Goal: Information Seeking & Learning: Understand process/instructions

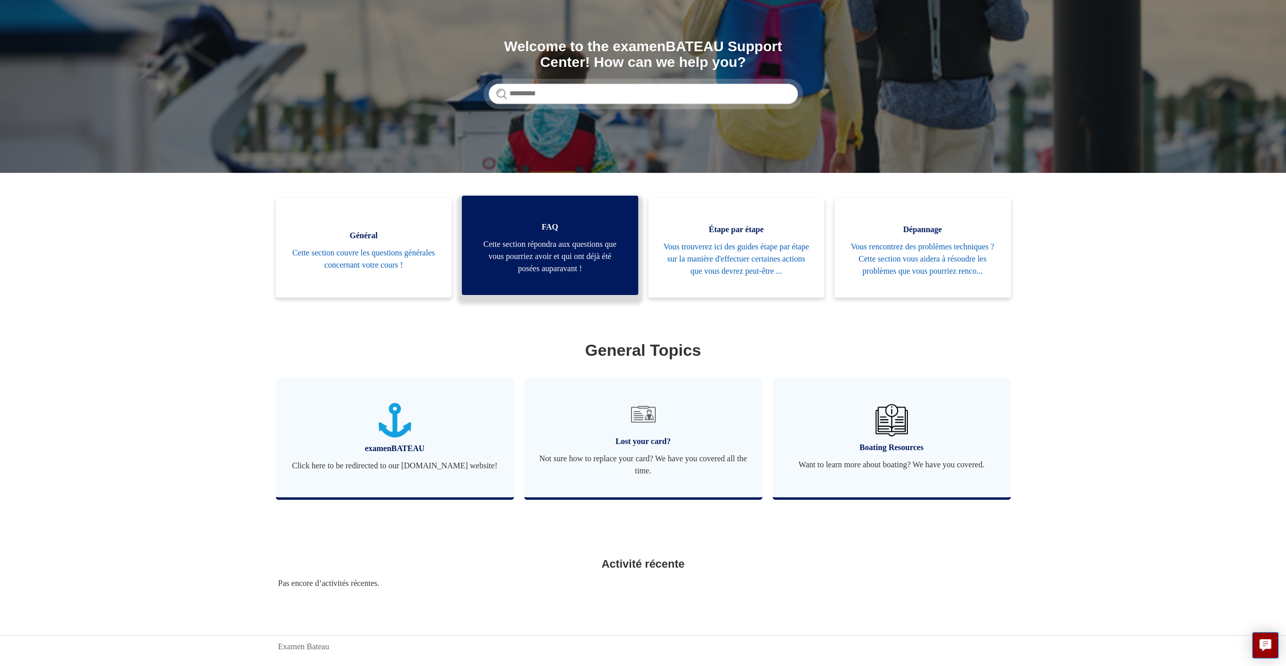
scroll to position [119, 0]
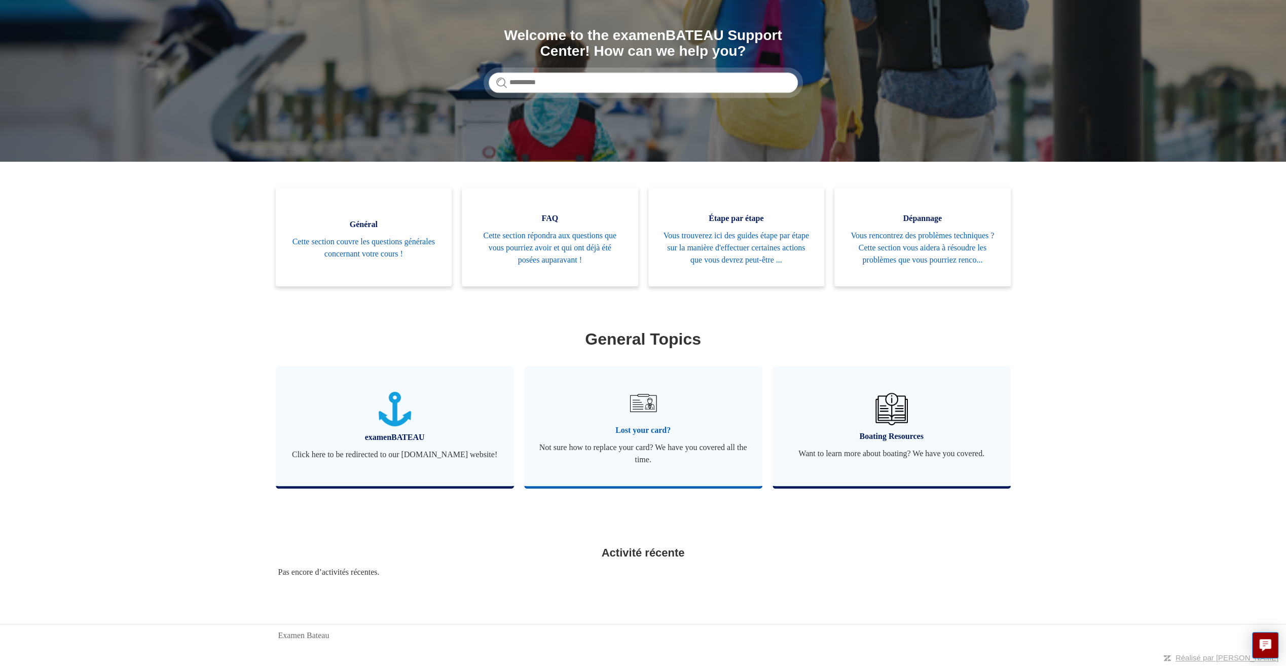
click at [654, 414] on img at bounding box center [642, 402] width 35 height 35
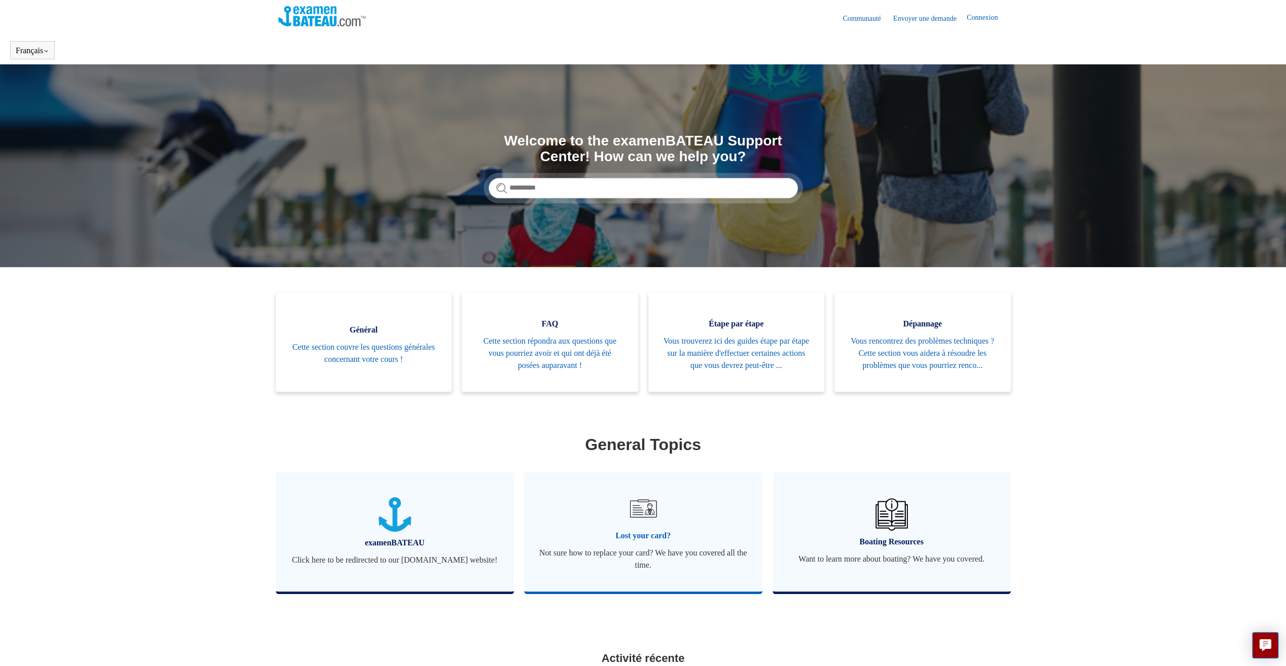
click at [626, 542] on span "Lost your card?" at bounding box center [643, 536] width 208 height 12
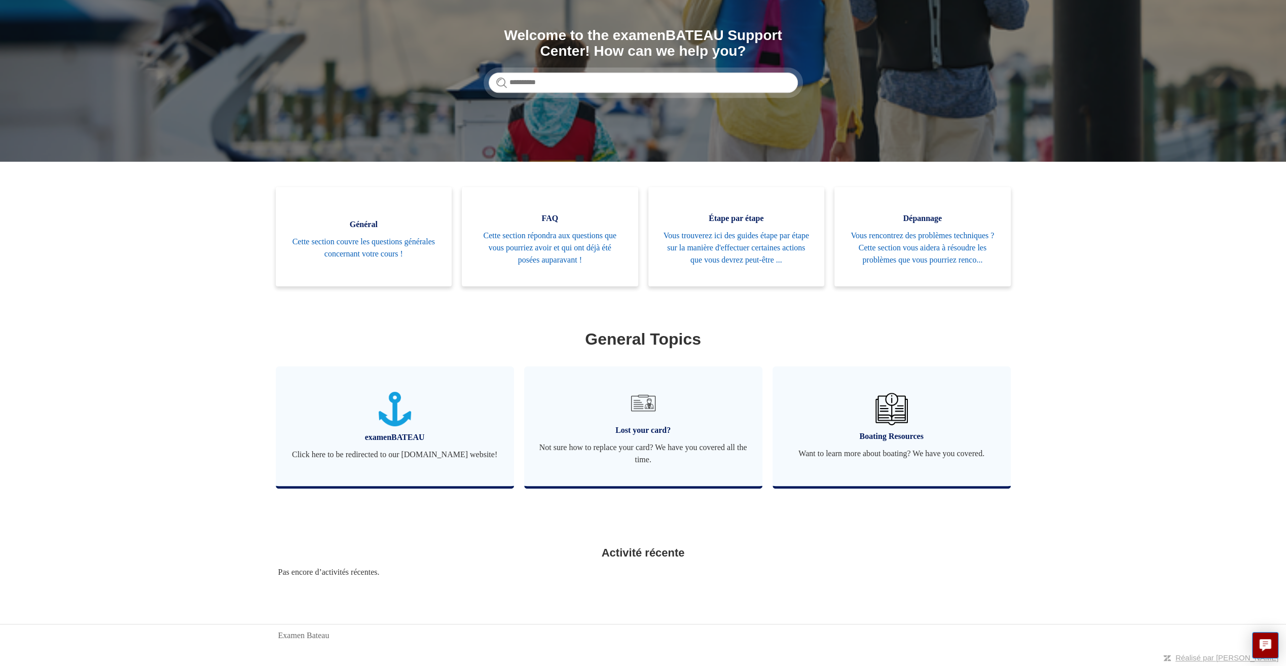
scroll to position [119, 0]
click at [668, 449] on span "Not sure how to replace your card? We have you covered all the time." at bounding box center [643, 453] width 208 height 24
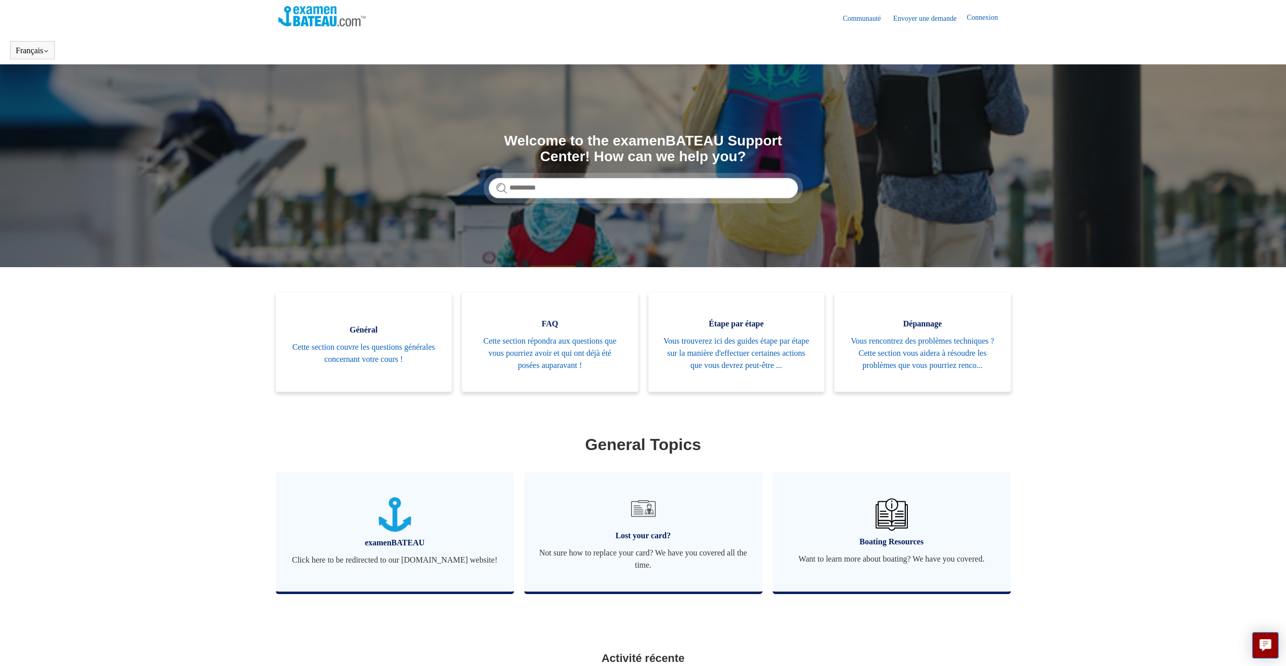
click at [916, 18] on link "Envoyer une demande" at bounding box center [929, 18] width 73 height 11
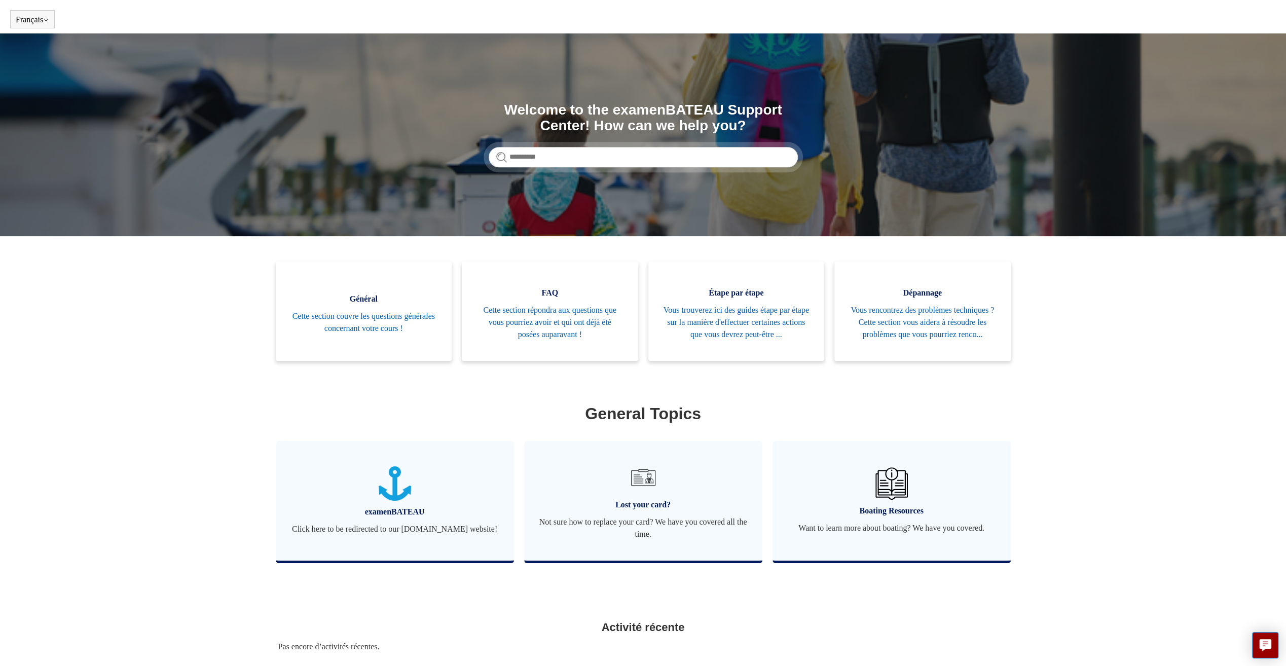
scroll to position [119, 0]
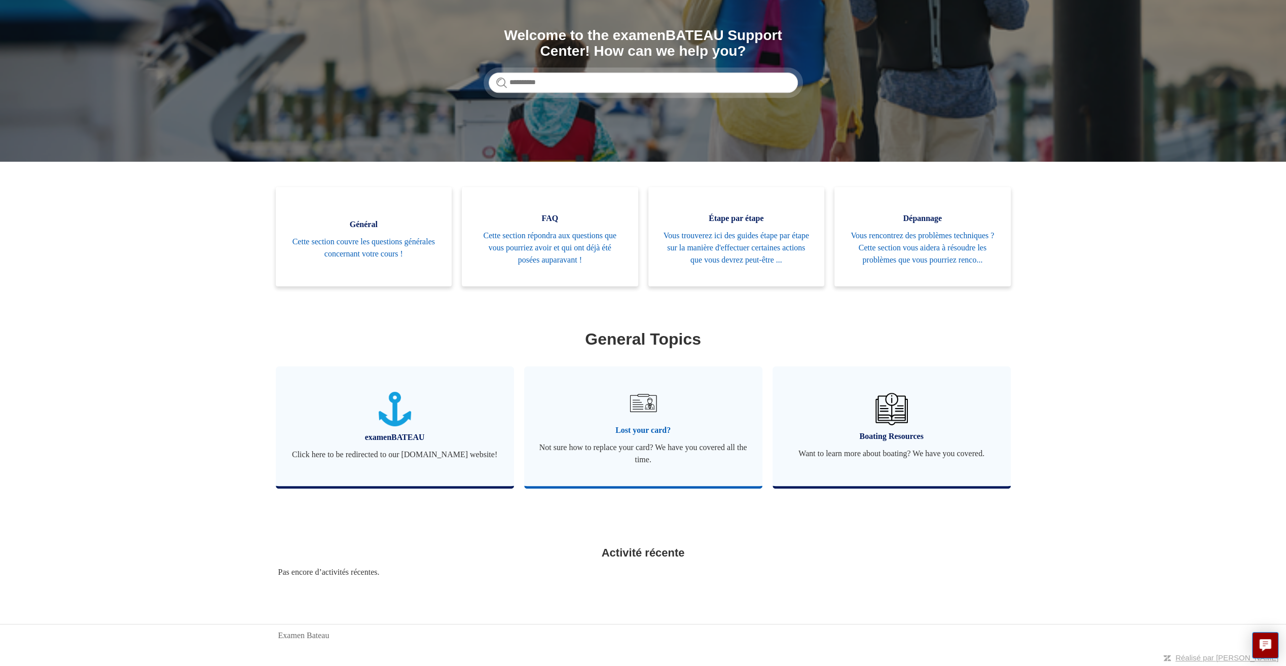
click at [624, 431] on span "Lost your card?" at bounding box center [643, 430] width 208 height 12
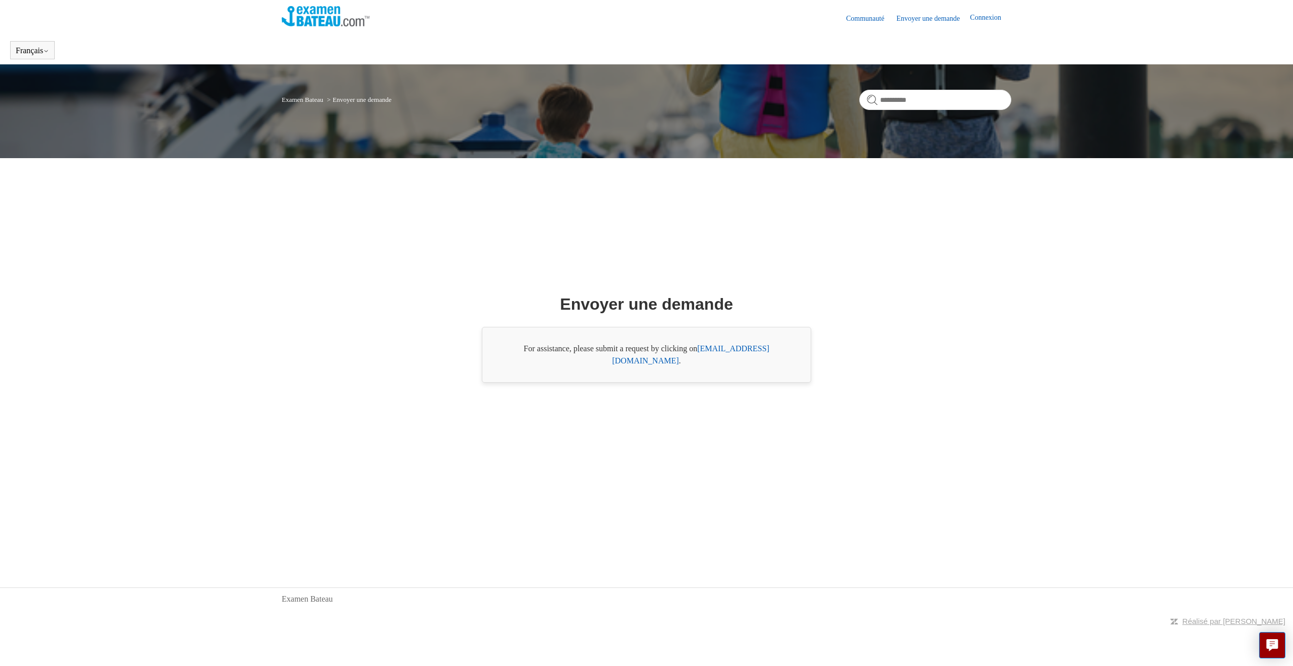
click at [979, 16] on link "Connexion" at bounding box center [991, 18] width 41 height 12
